Goal: Check status: Check status

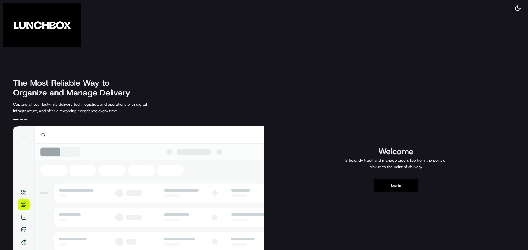
click at [395, 189] on button "Log in" at bounding box center [396, 185] width 44 height 13
